Goal: Information Seeking & Learning: Check status

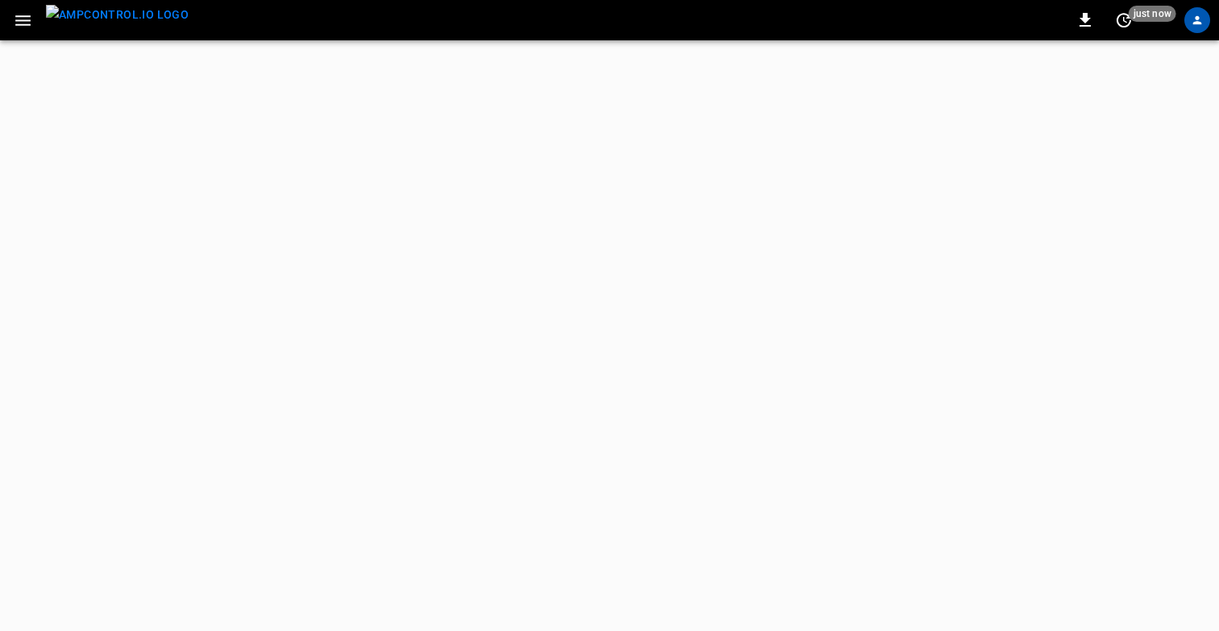
click at [19, 28] on icon "button" at bounding box center [23, 20] width 20 height 20
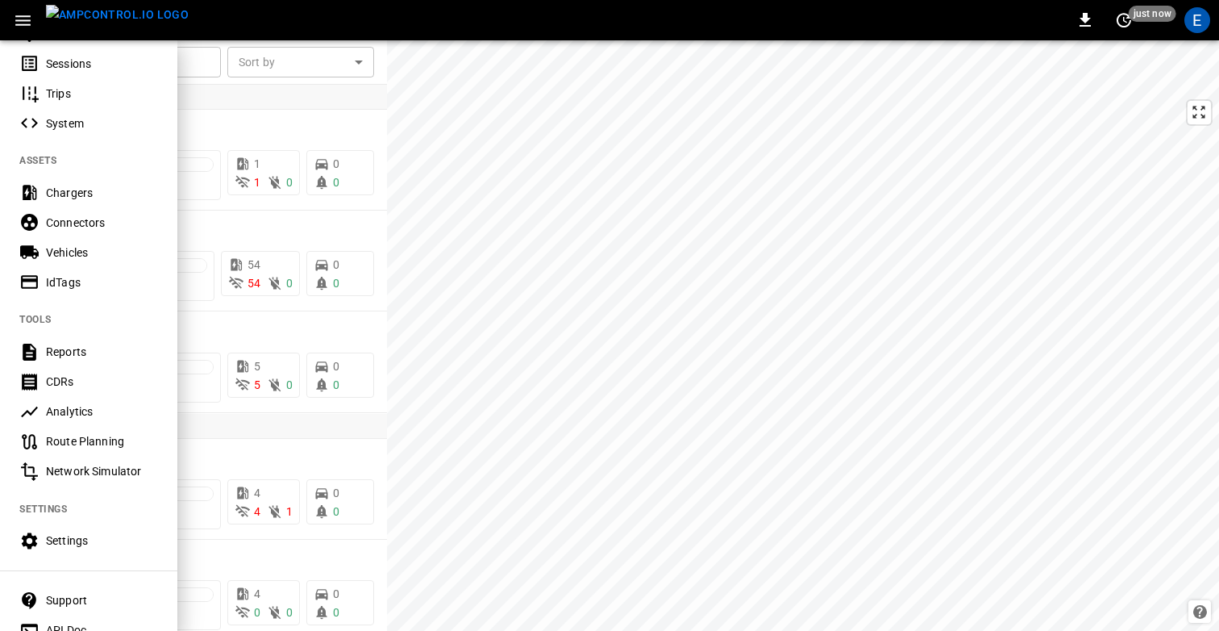
scroll to position [320, 0]
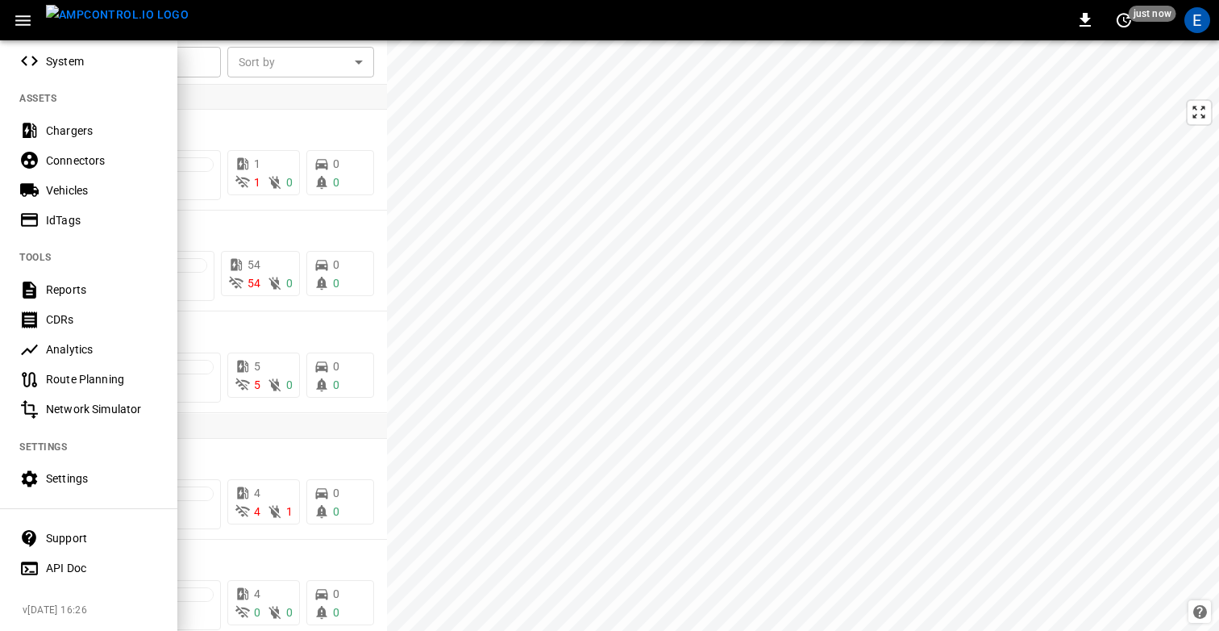
click at [76, 470] on div "Settings" at bounding box center [102, 478] width 112 height 16
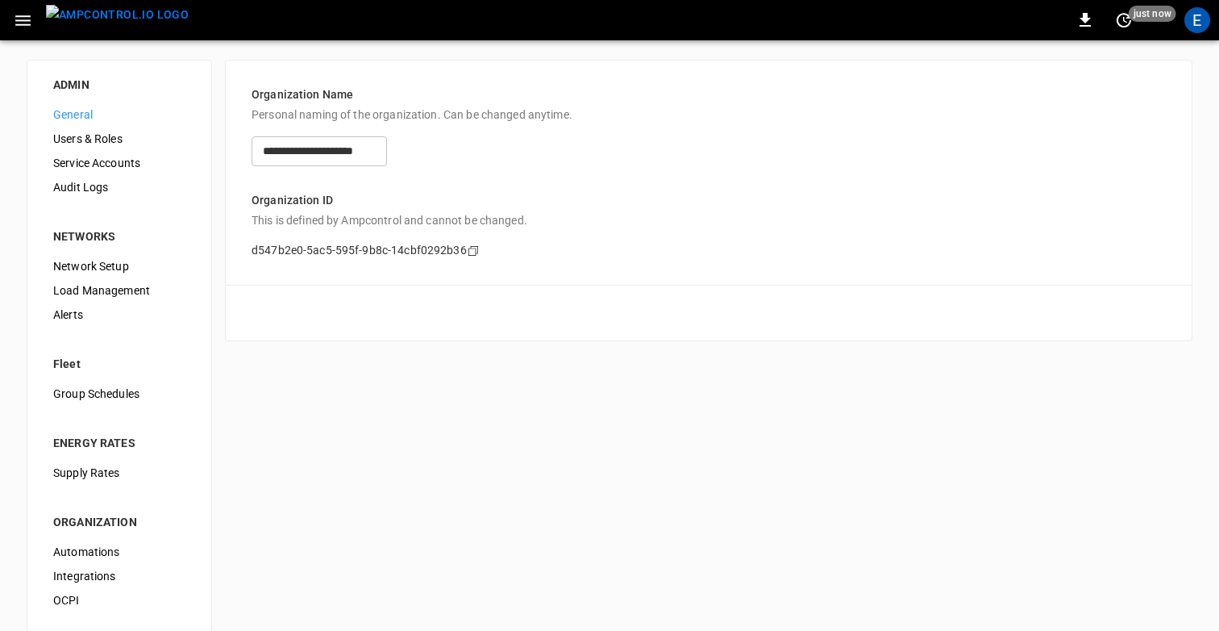
click at [19, 23] on icon "button" at bounding box center [23, 20] width 20 height 20
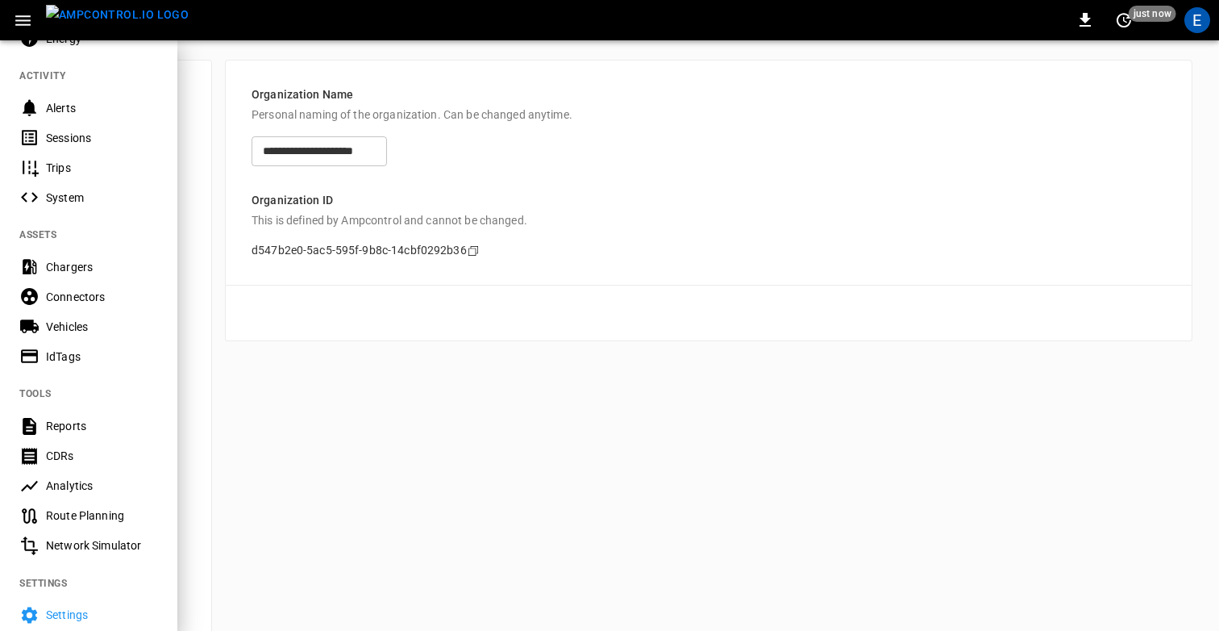
scroll to position [320, 0]
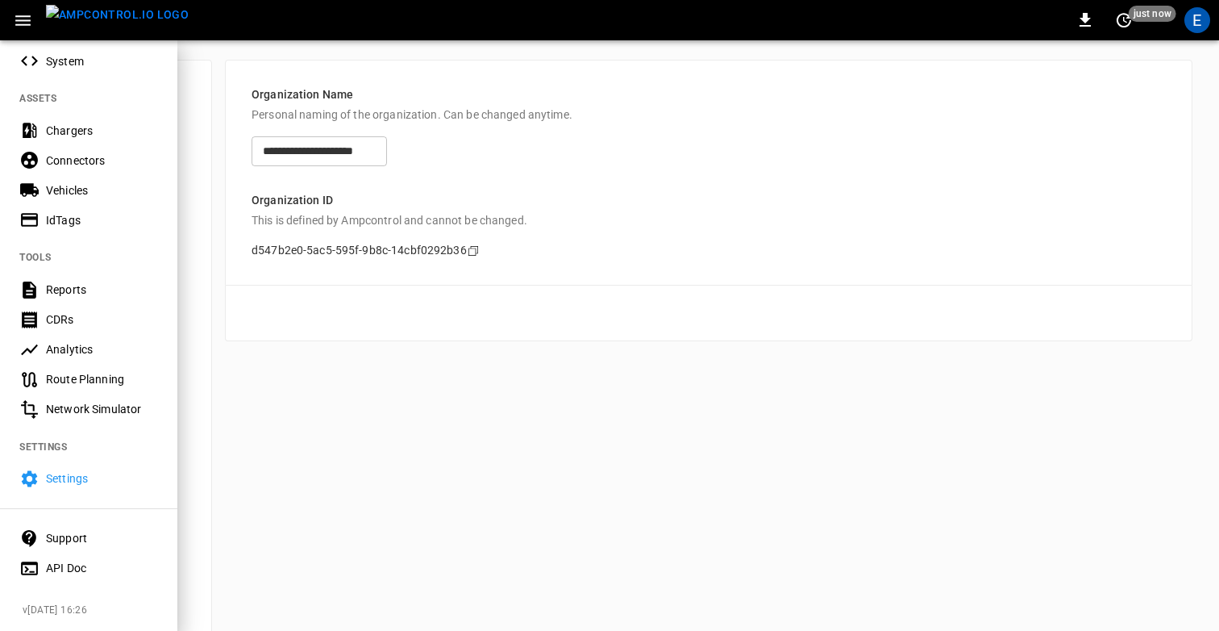
click at [66, 348] on div "Analytics" at bounding box center [102, 349] width 112 height 16
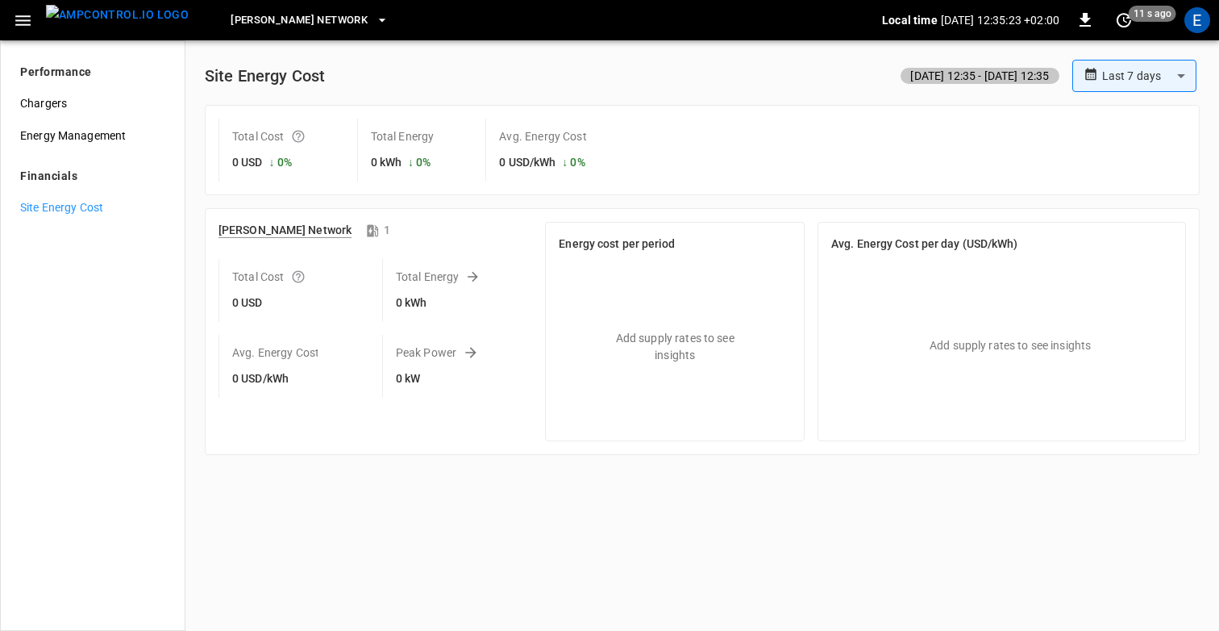
click at [446, 84] on div "**********" at bounding box center [702, 76] width 995 height 32
